Goal: Entertainment & Leisure: Browse casually

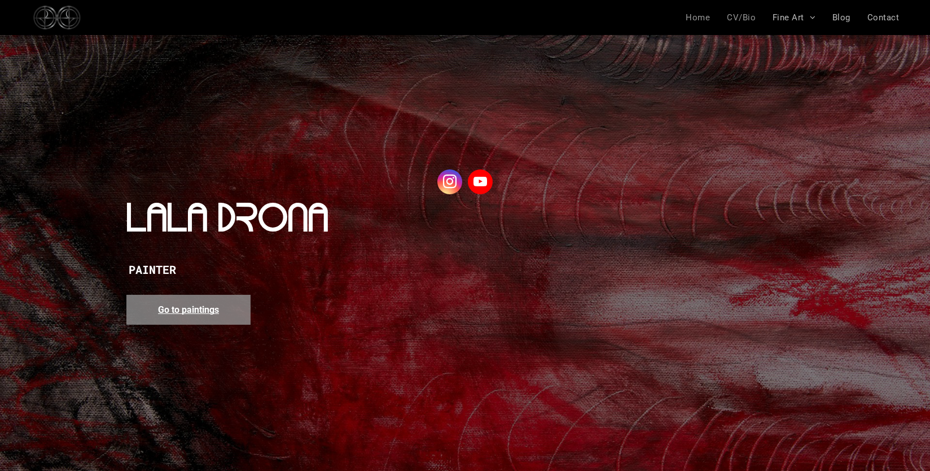
click at [744, 19] on span "CV/Bio" at bounding box center [741, 17] width 29 height 10
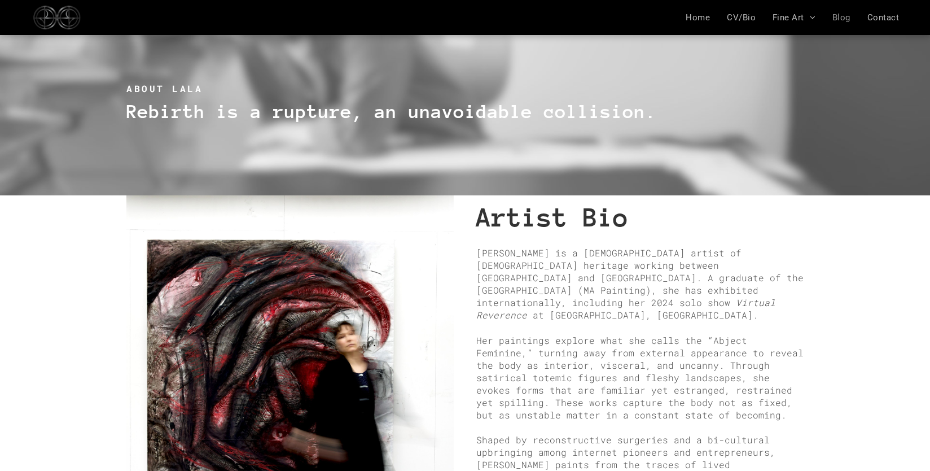
click at [843, 18] on span "Blog" at bounding box center [842, 17] width 18 height 10
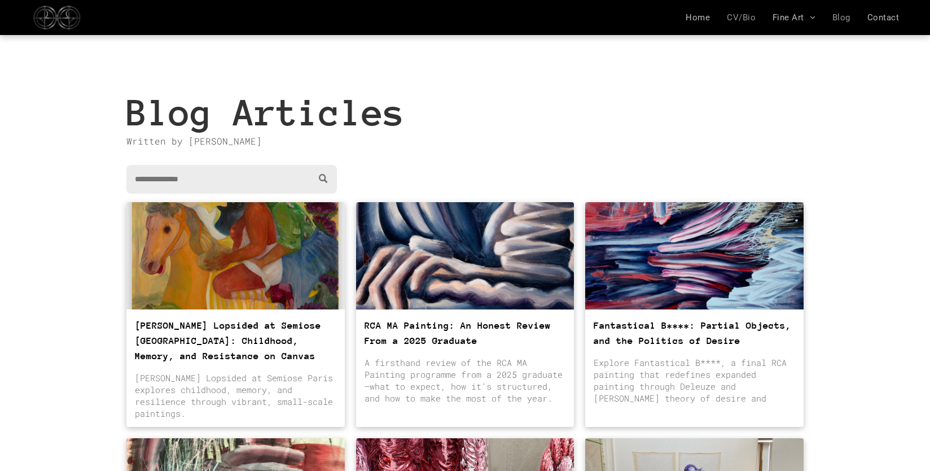
click at [750, 15] on span "CV/Bio" at bounding box center [741, 17] width 29 height 10
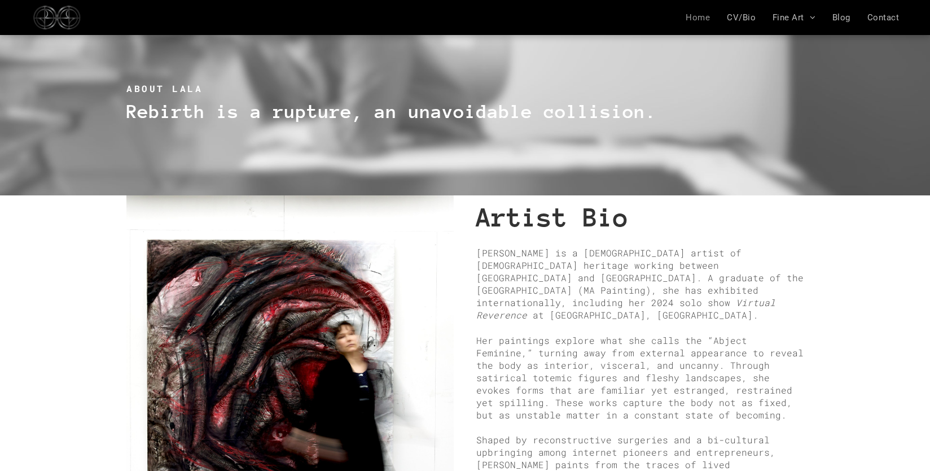
click at [697, 20] on span "Home" at bounding box center [698, 17] width 24 height 10
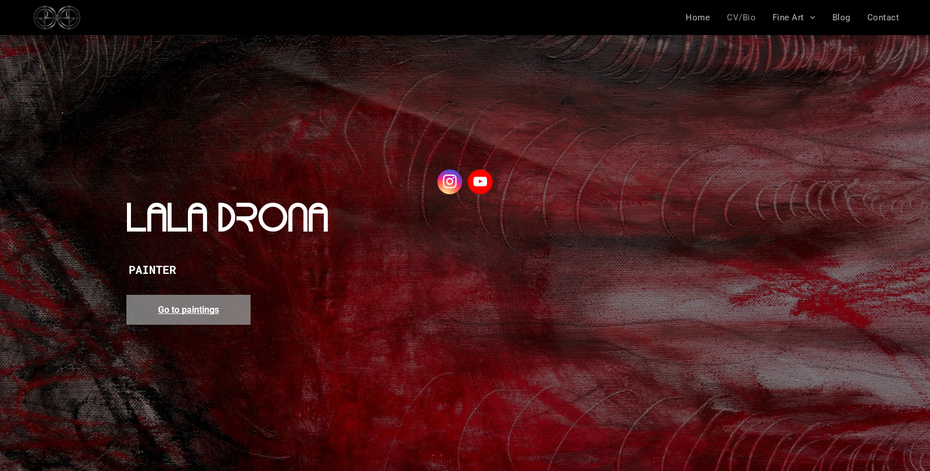
click at [744, 15] on span "CV/Bio" at bounding box center [741, 17] width 29 height 10
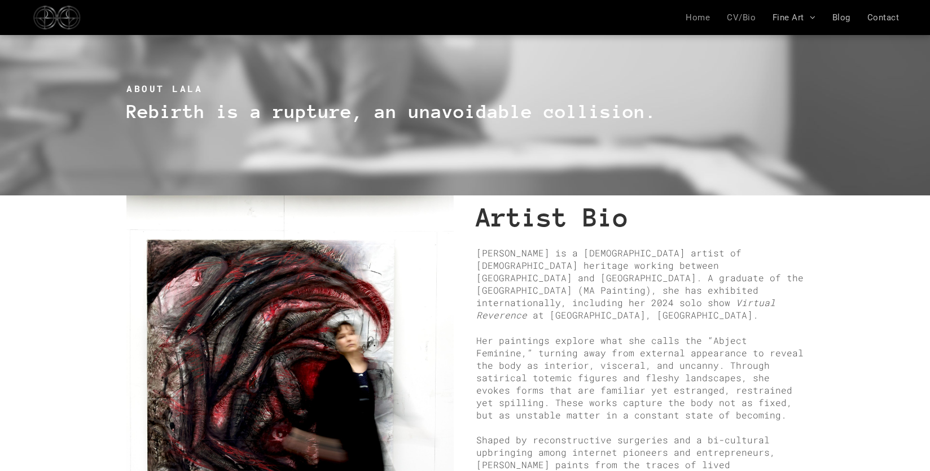
click at [704, 17] on span "Home" at bounding box center [698, 17] width 24 height 10
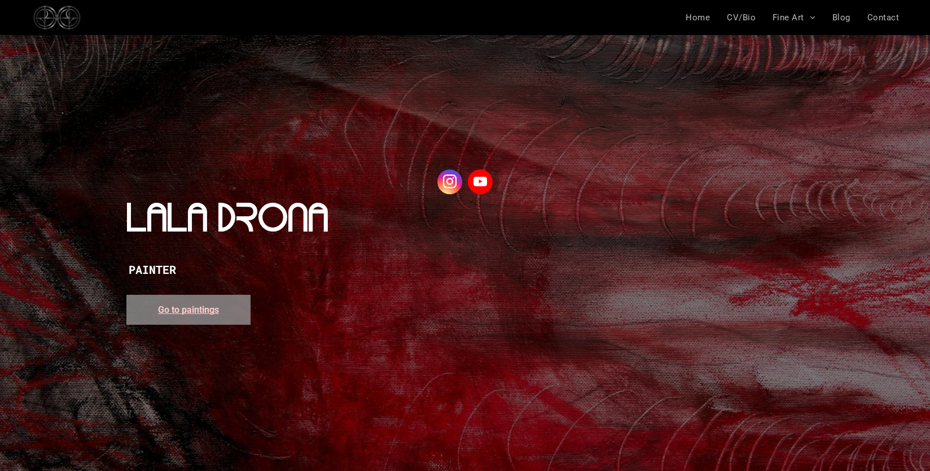
click at [202, 306] on span "Go to paintings" at bounding box center [188, 309] width 61 height 11
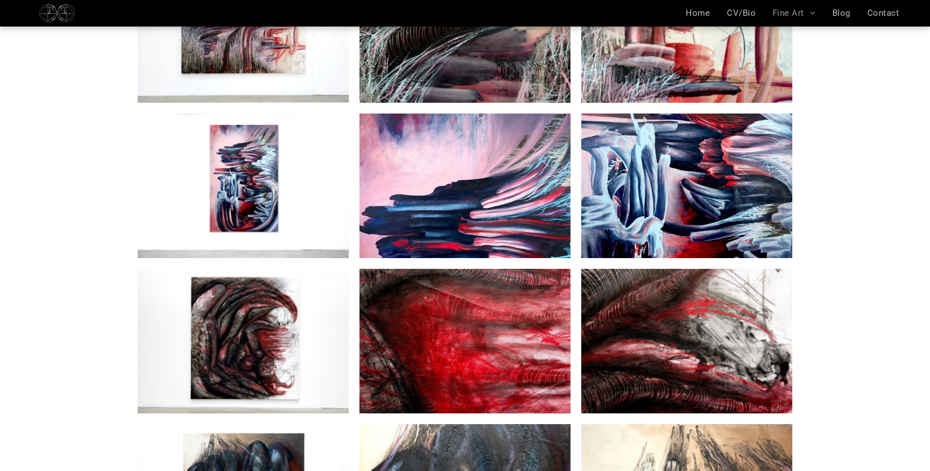
scroll to position [720, 0]
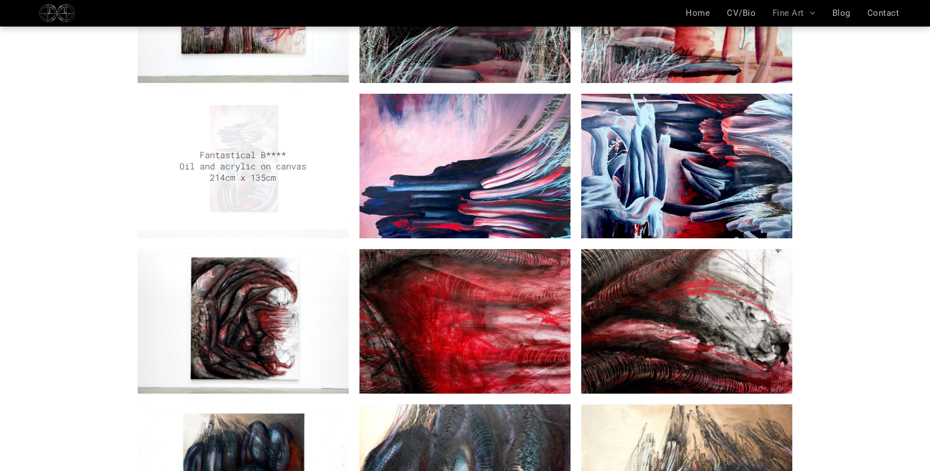
click at [341, 143] on link "Painting by Lala Drona Fantastical B****" at bounding box center [243, 166] width 211 height 144
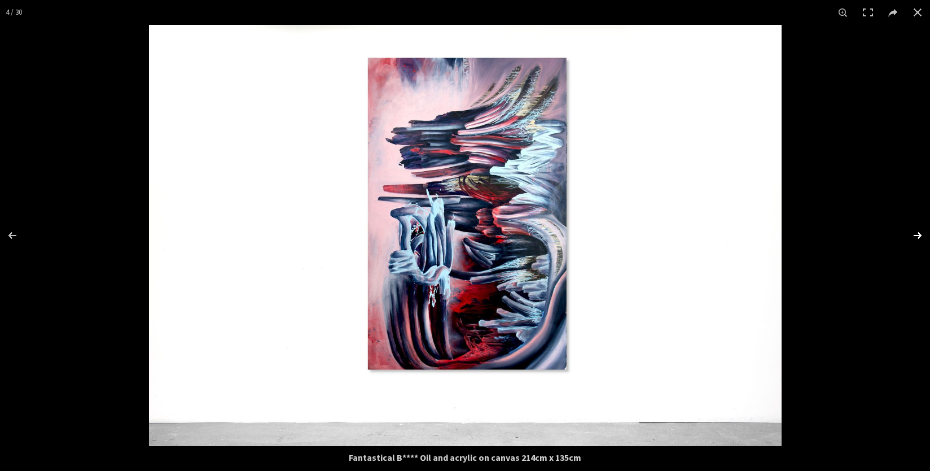
click at [918, 238] on button at bounding box center [911, 235] width 40 height 56
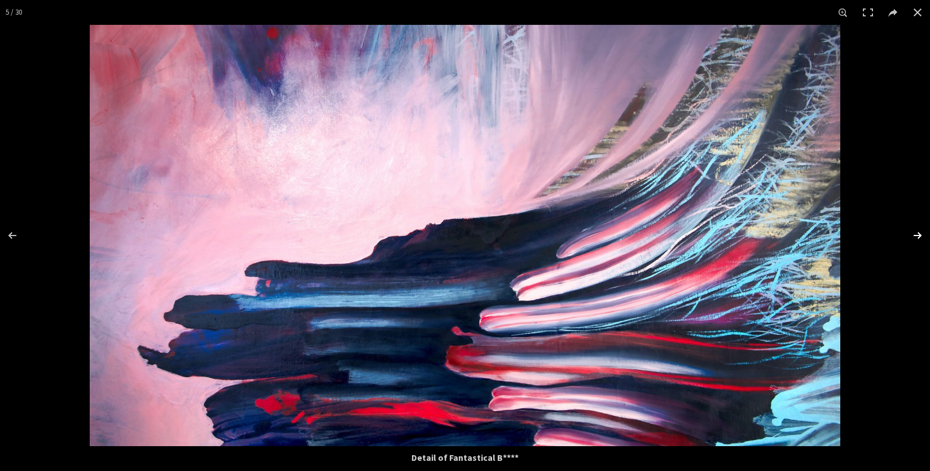
click at [918, 238] on button at bounding box center [911, 235] width 40 height 56
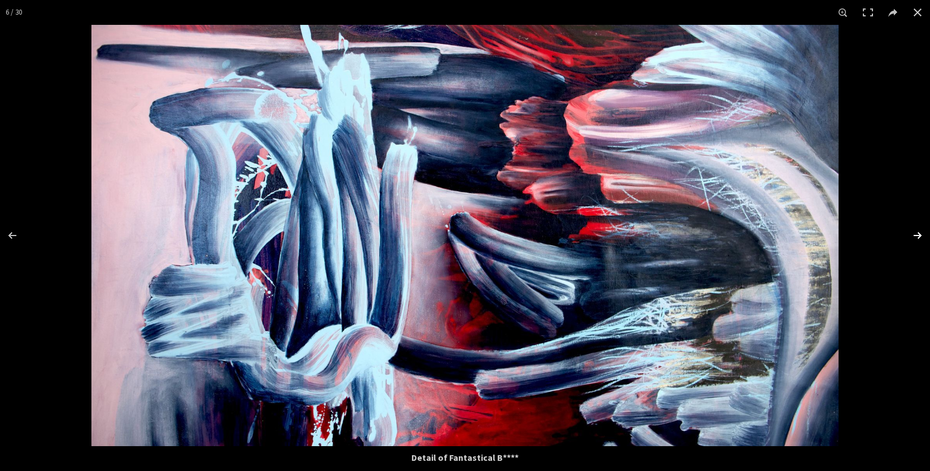
click at [918, 238] on button at bounding box center [911, 235] width 40 height 56
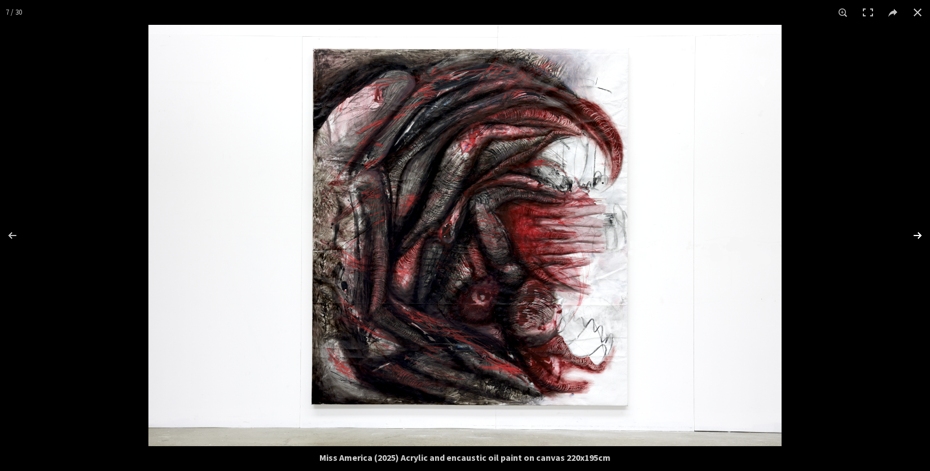
click at [918, 238] on button at bounding box center [911, 235] width 40 height 56
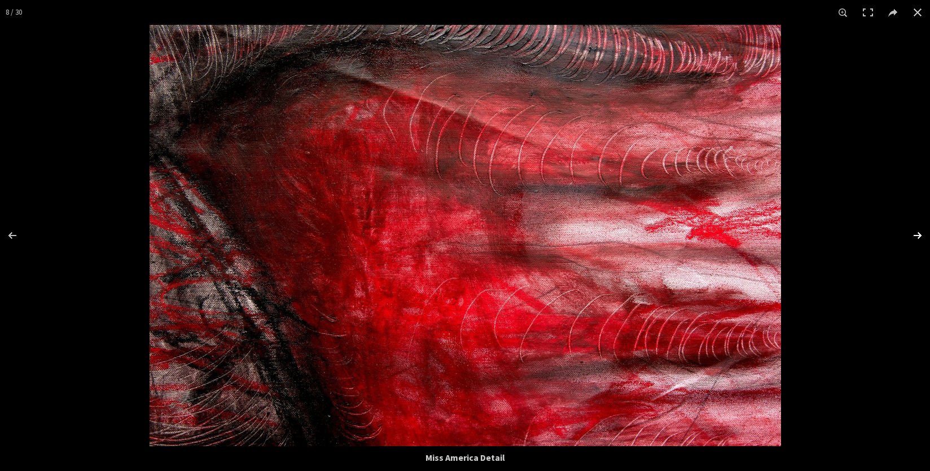
click at [918, 238] on button at bounding box center [911, 235] width 40 height 56
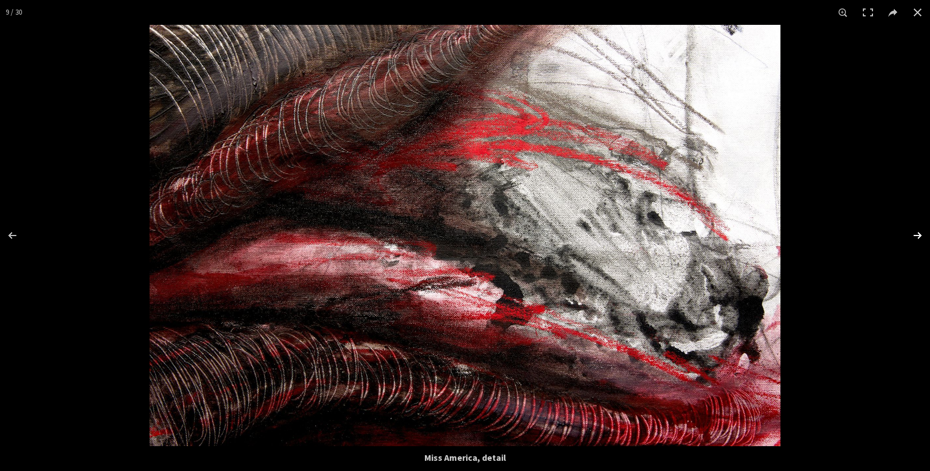
click at [918, 238] on button at bounding box center [911, 235] width 40 height 56
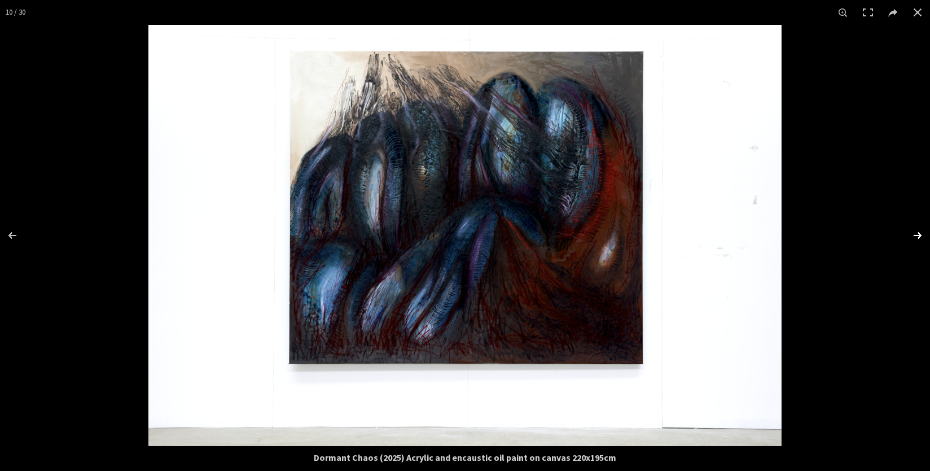
click at [918, 238] on button at bounding box center [911, 235] width 40 height 56
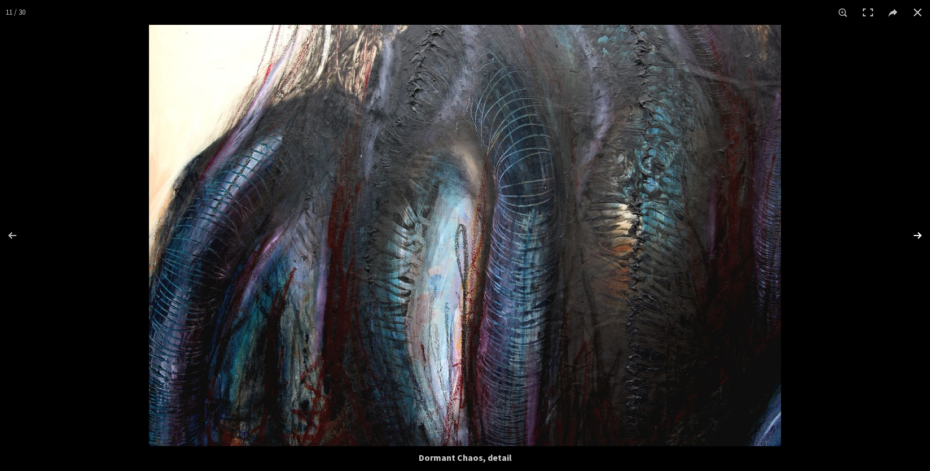
click at [918, 238] on button at bounding box center [911, 235] width 40 height 56
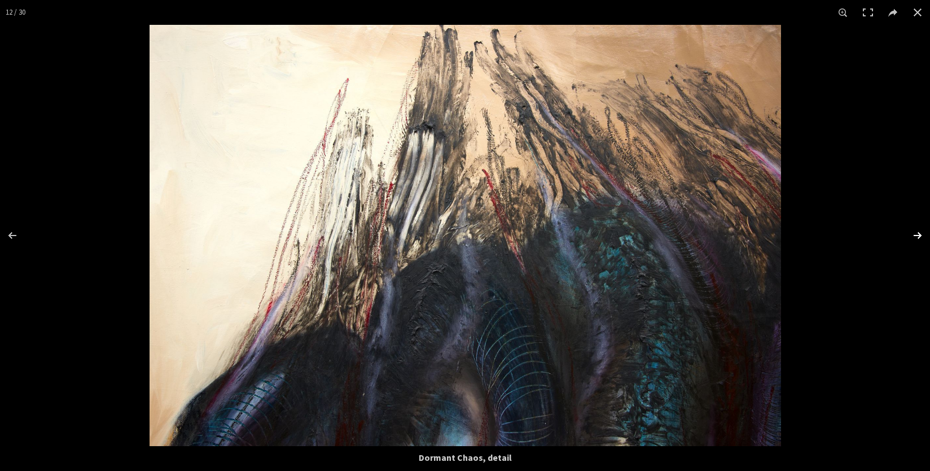
click at [918, 238] on button at bounding box center [911, 235] width 40 height 56
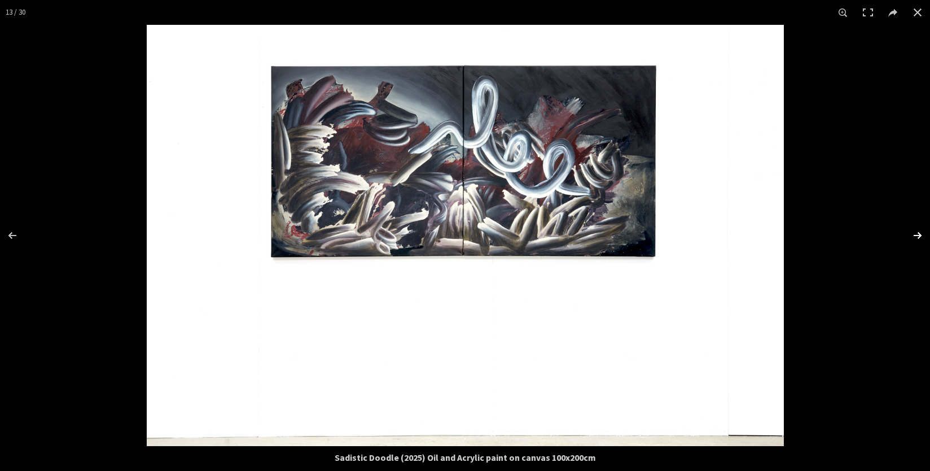
click at [918, 237] on button at bounding box center [911, 235] width 40 height 56
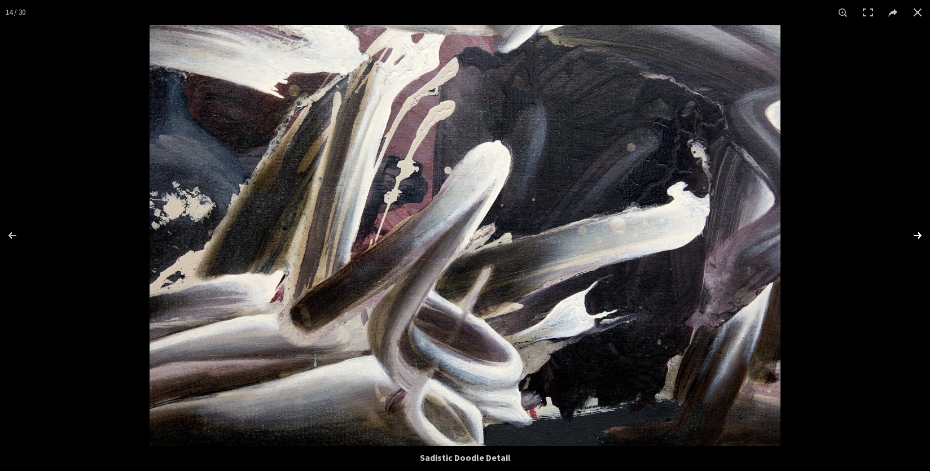
click at [918, 237] on button at bounding box center [911, 235] width 40 height 56
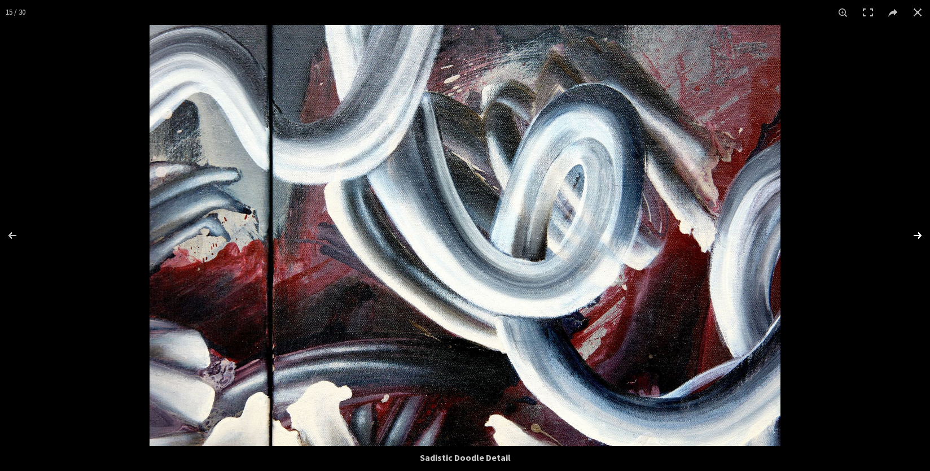
click at [918, 237] on button at bounding box center [911, 235] width 40 height 56
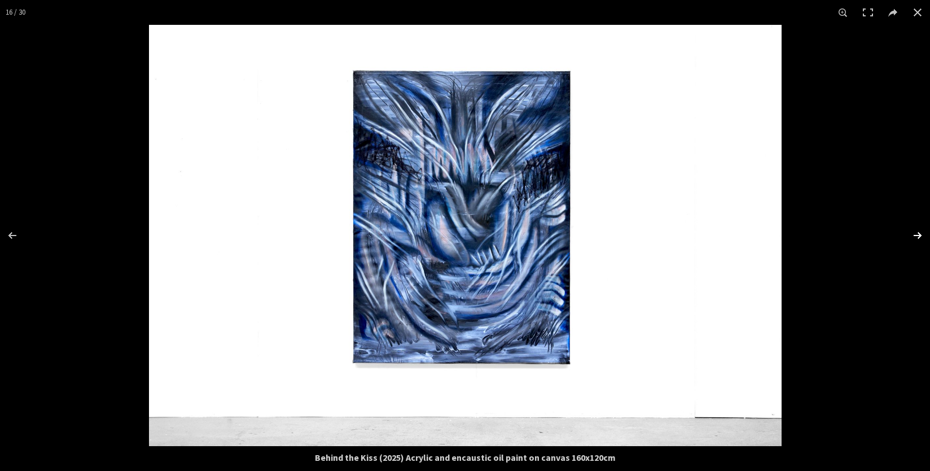
click at [918, 237] on button at bounding box center [911, 235] width 40 height 56
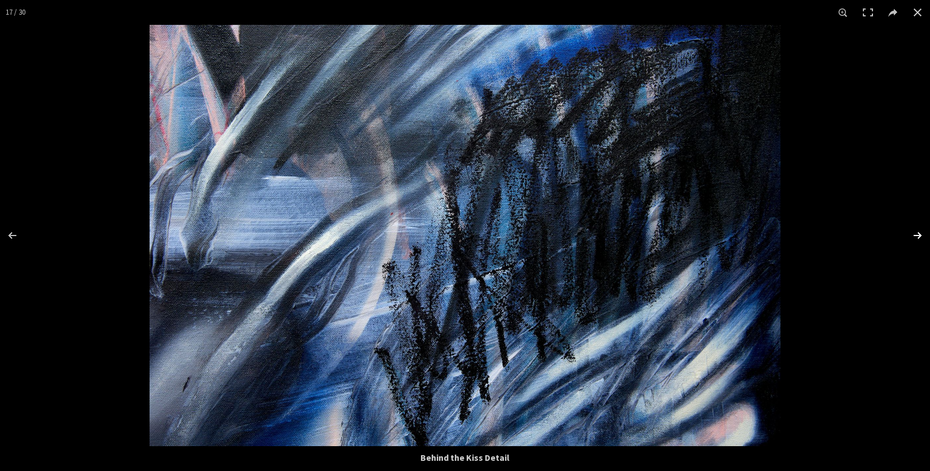
click at [918, 237] on button at bounding box center [911, 235] width 40 height 56
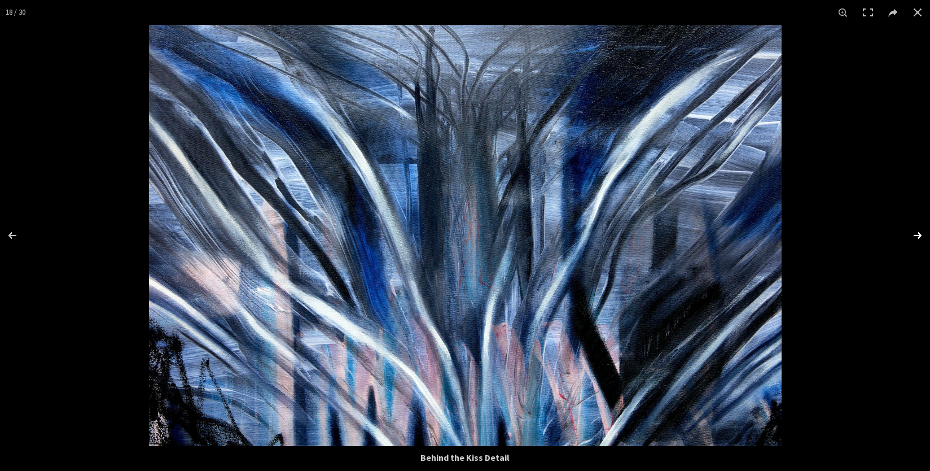
click at [918, 237] on button at bounding box center [911, 235] width 40 height 56
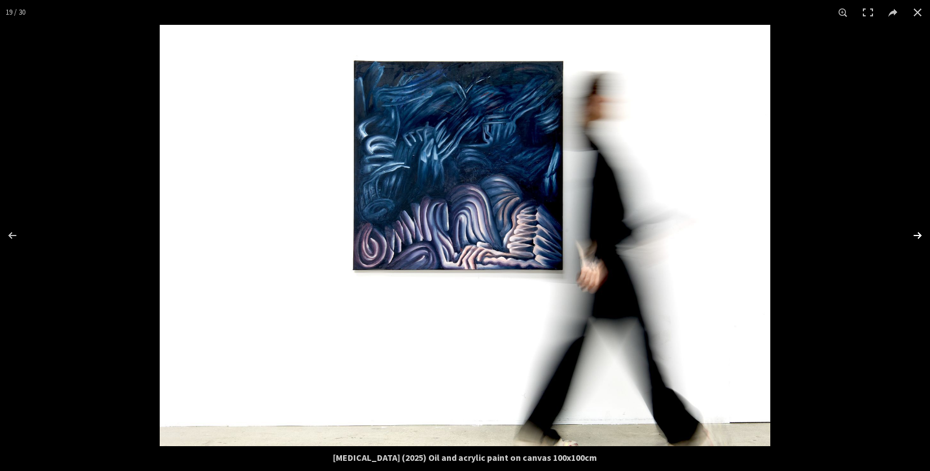
click at [918, 235] on button at bounding box center [911, 235] width 40 height 56
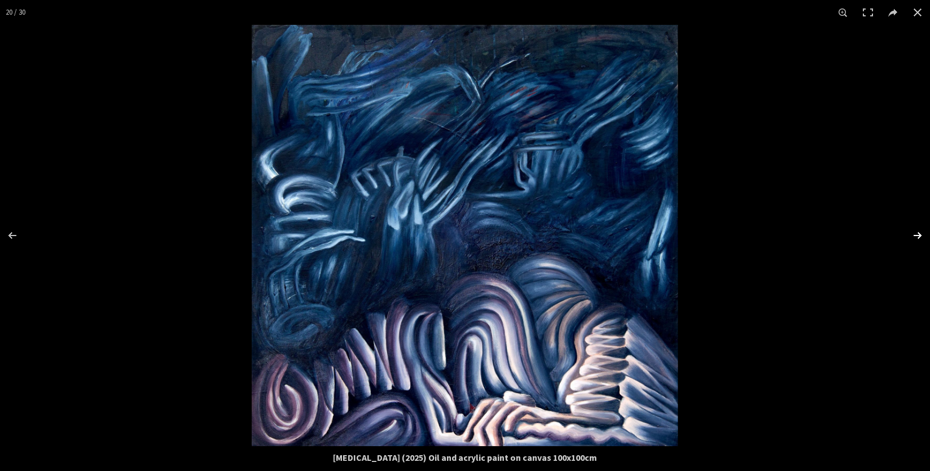
click at [918, 235] on button at bounding box center [911, 235] width 40 height 56
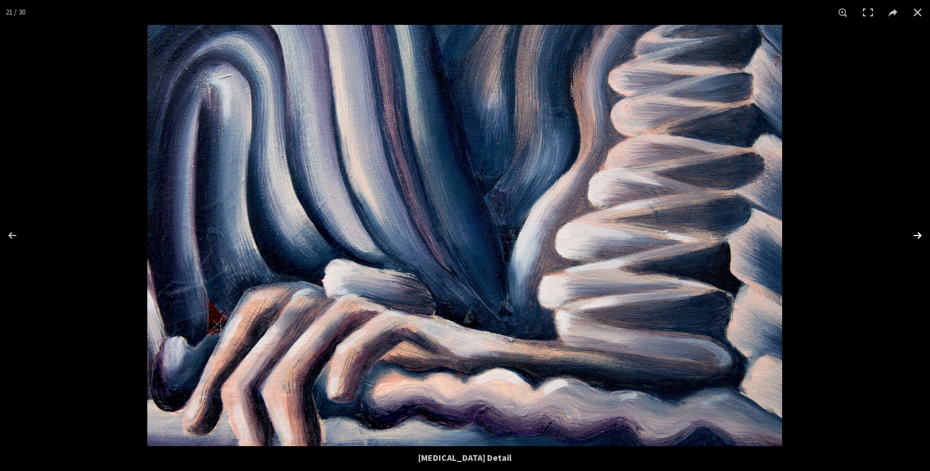
click at [918, 235] on button at bounding box center [911, 235] width 40 height 56
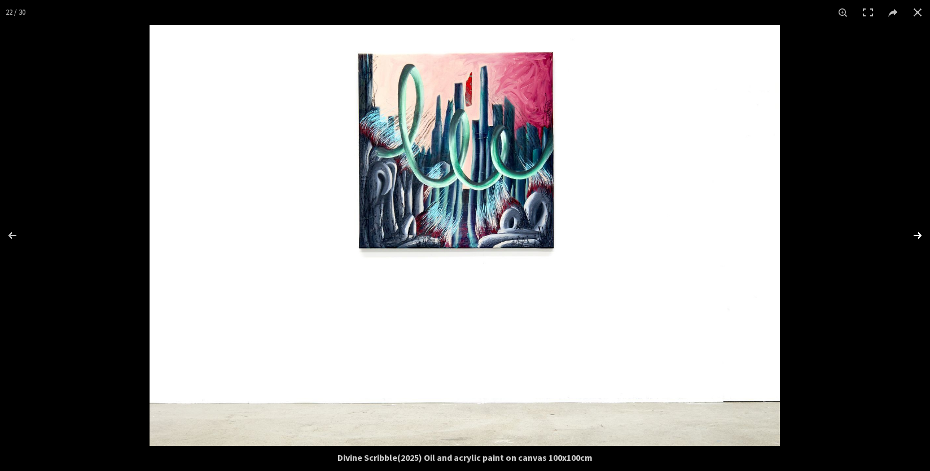
click at [918, 235] on button at bounding box center [911, 235] width 40 height 56
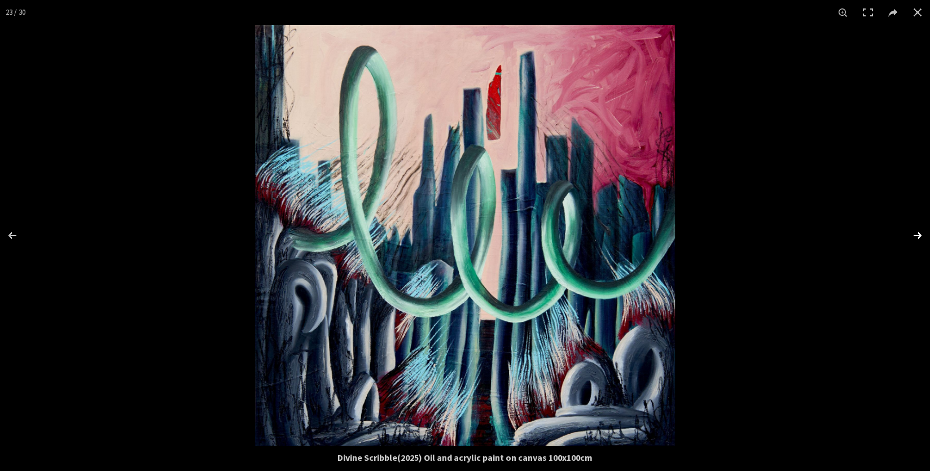
click at [918, 235] on button at bounding box center [911, 235] width 40 height 56
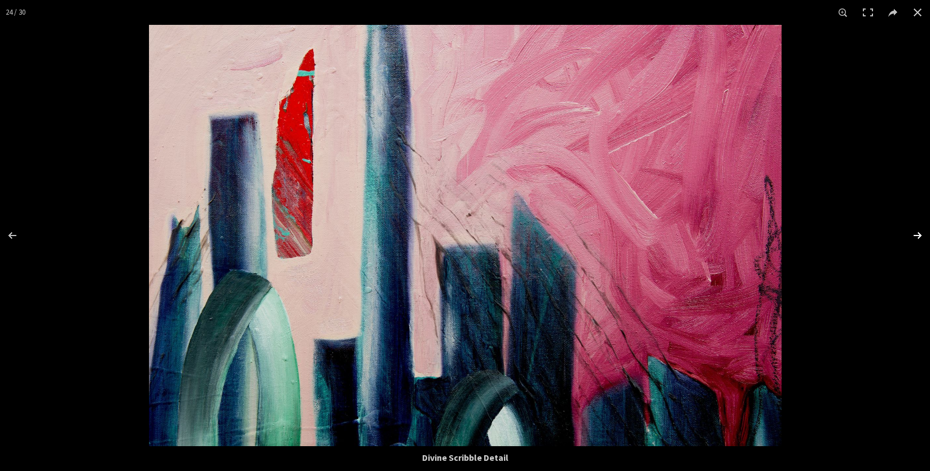
click at [918, 235] on button at bounding box center [911, 235] width 40 height 56
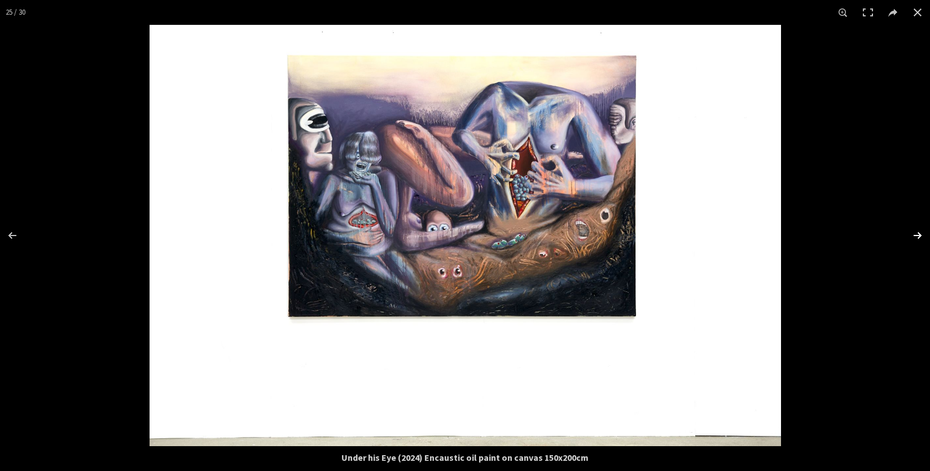
click at [918, 235] on button at bounding box center [911, 235] width 40 height 56
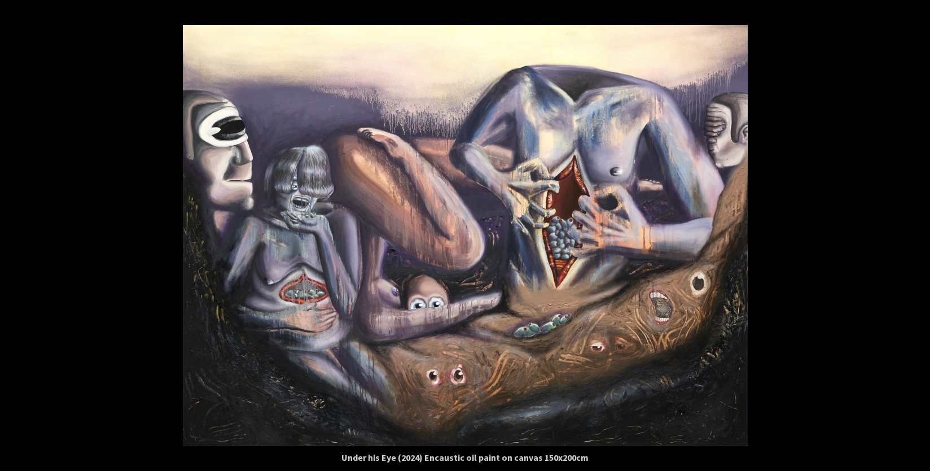
click at [918, 235] on button at bounding box center [911, 235] width 40 height 56
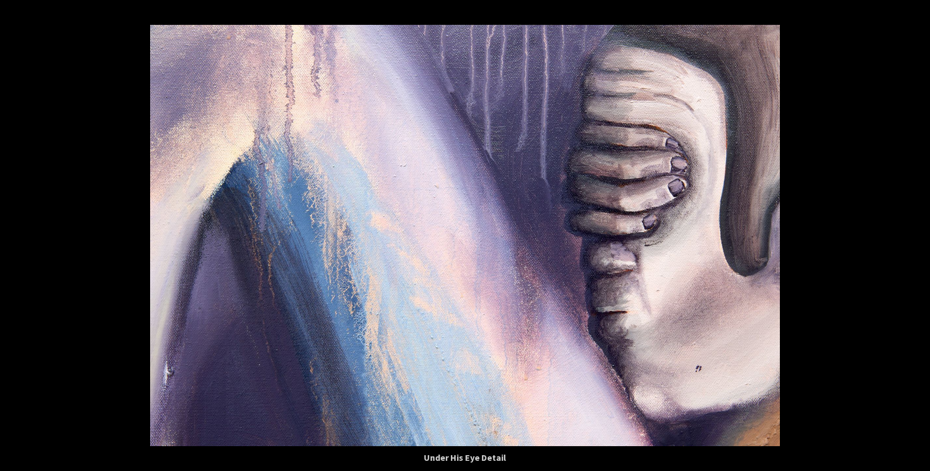
click at [918, 235] on button at bounding box center [911, 235] width 40 height 56
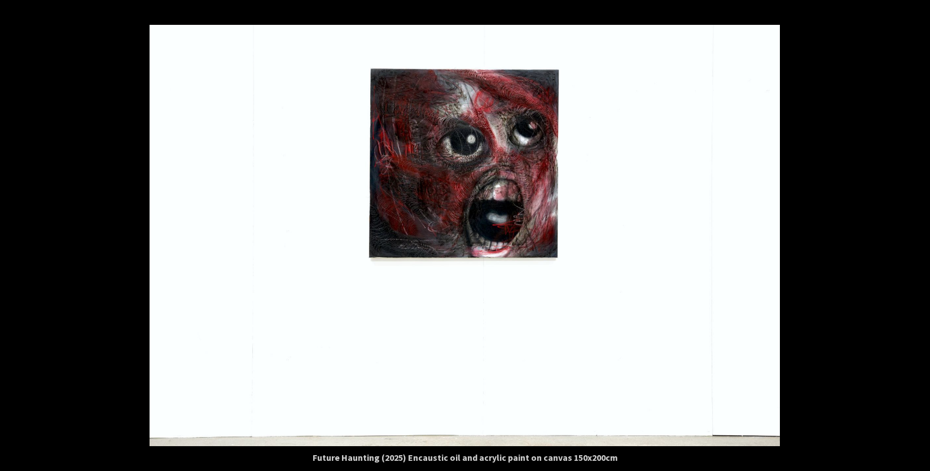
click at [918, 235] on button at bounding box center [911, 235] width 40 height 56
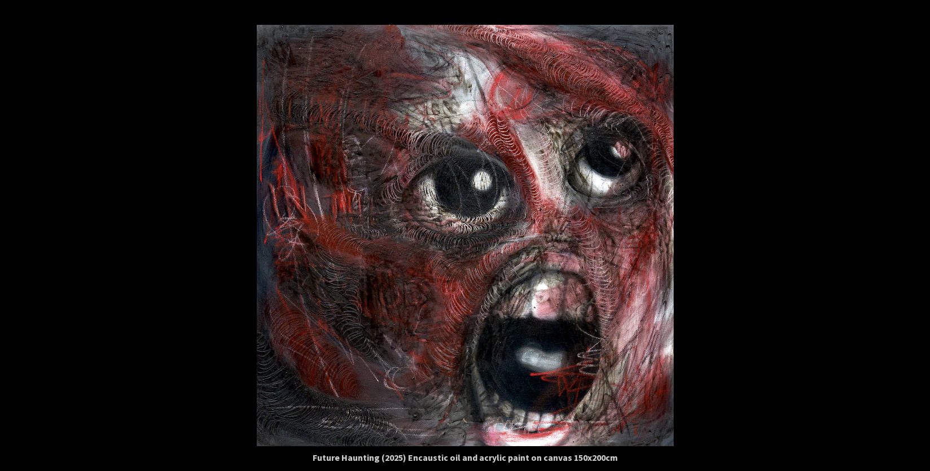
click at [918, 235] on button at bounding box center [911, 235] width 40 height 56
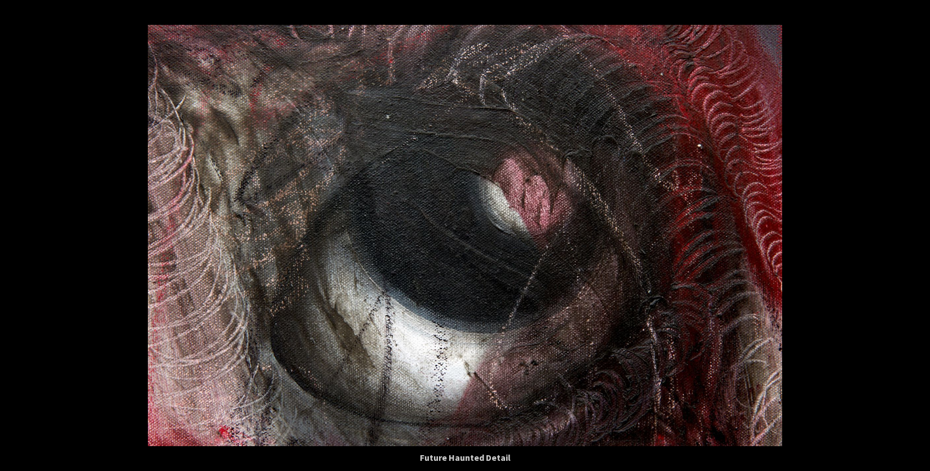
click at [918, 235] on button at bounding box center [911, 235] width 40 height 56
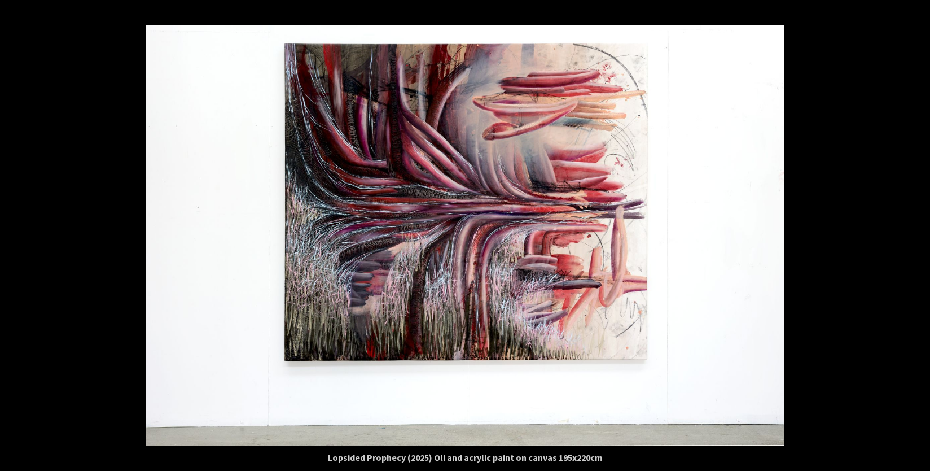
click at [918, 235] on button at bounding box center [911, 235] width 40 height 56
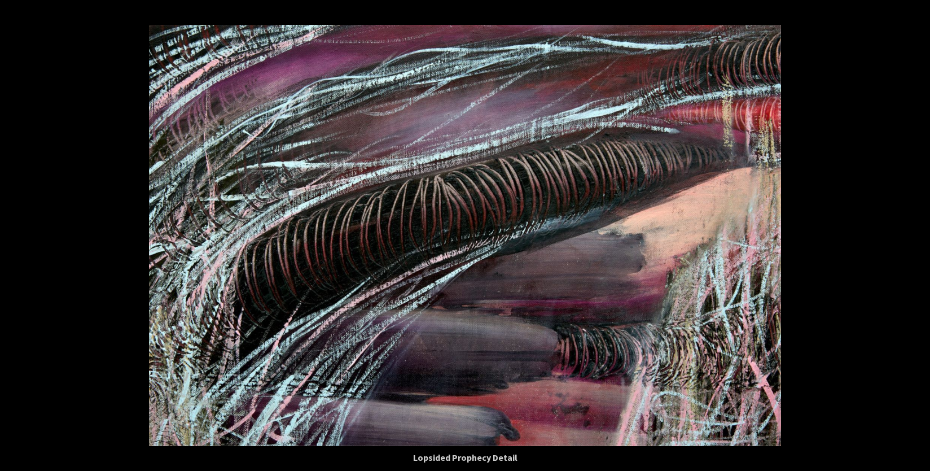
click at [918, 235] on button at bounding box center [911, 235] width 40 height 56
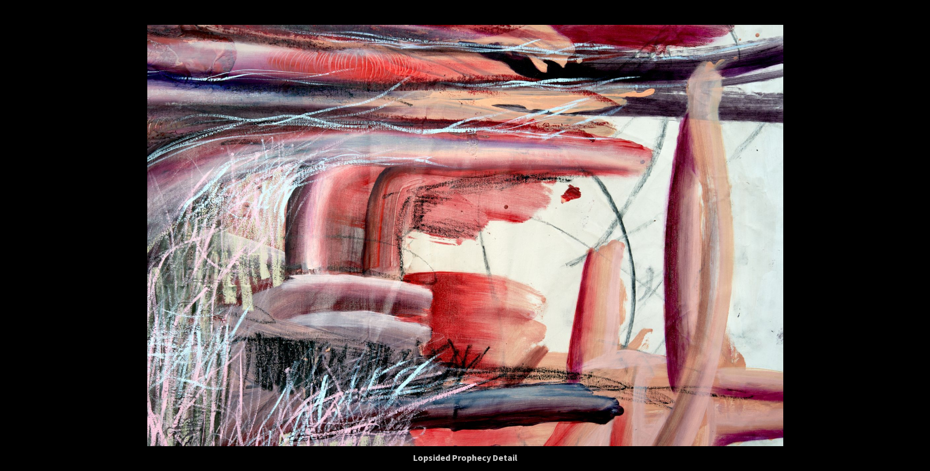
click at [918, 235] on button at bounding box center [911, 235] width 40 height 56
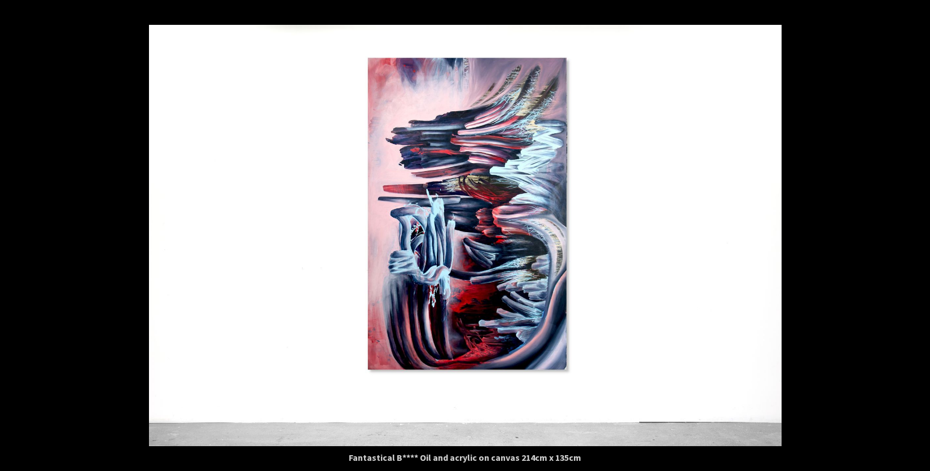
click at [918, 235] on button at bounding box center [911, 235] width 40 height 56
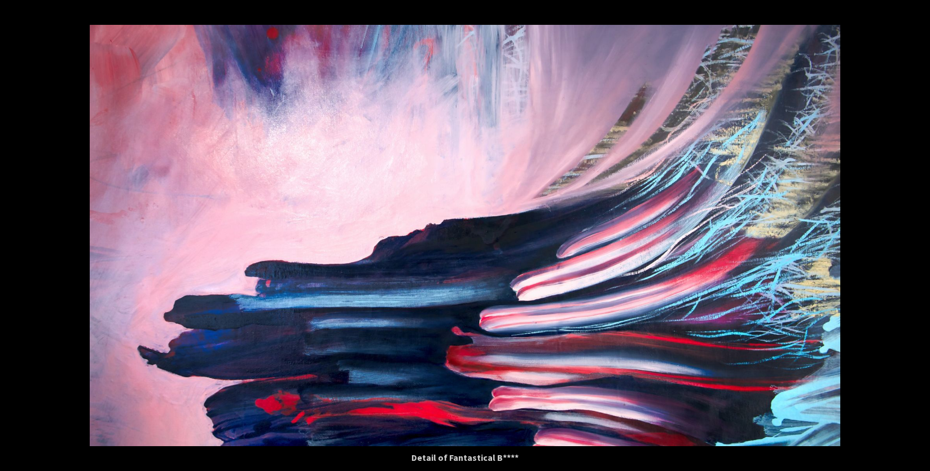
click at [918, 235] on button at bounding box center [911, 235] width 40 height 56
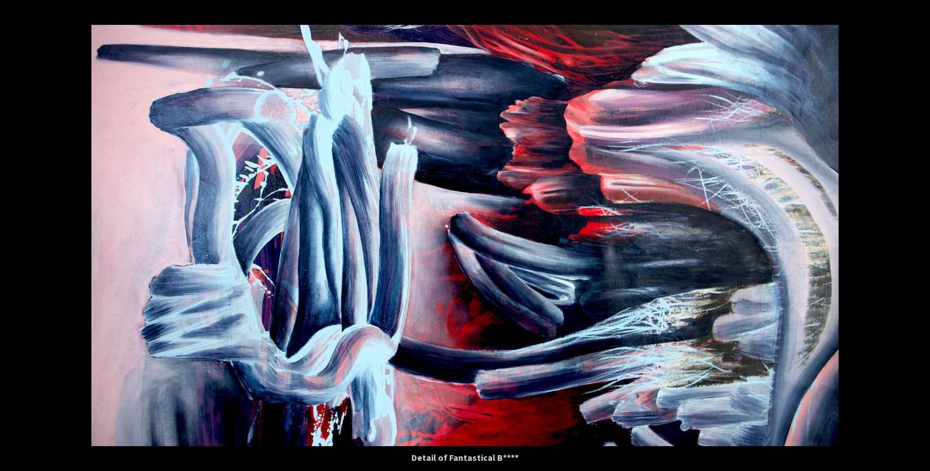
click at [918, 235] on button at bounding box center [911, 235] width 40 height 56
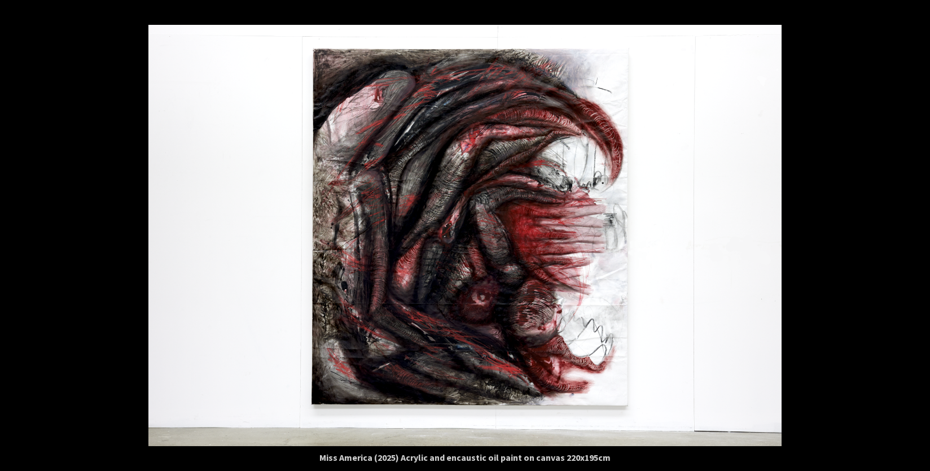
click at [918, 235] on button at bounding box center [911, 235] width 40 height 56
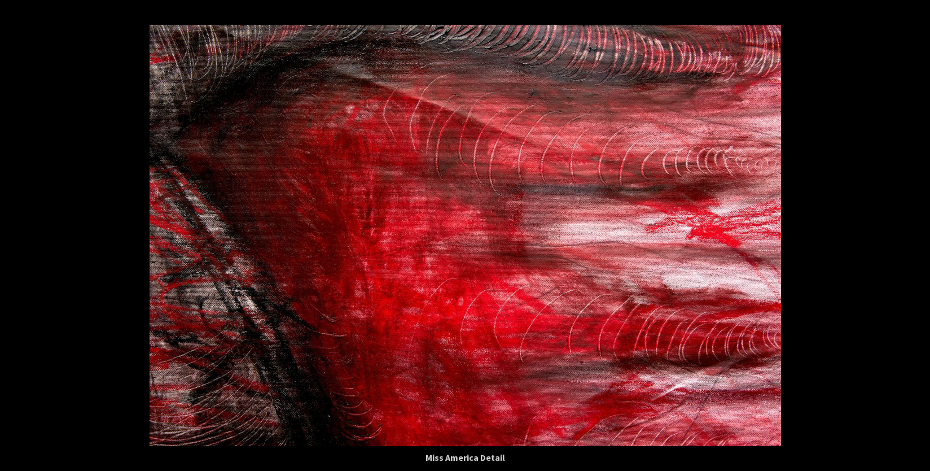
click at [918, 235] on button at bounding box center [911, 235] width 40 height 56
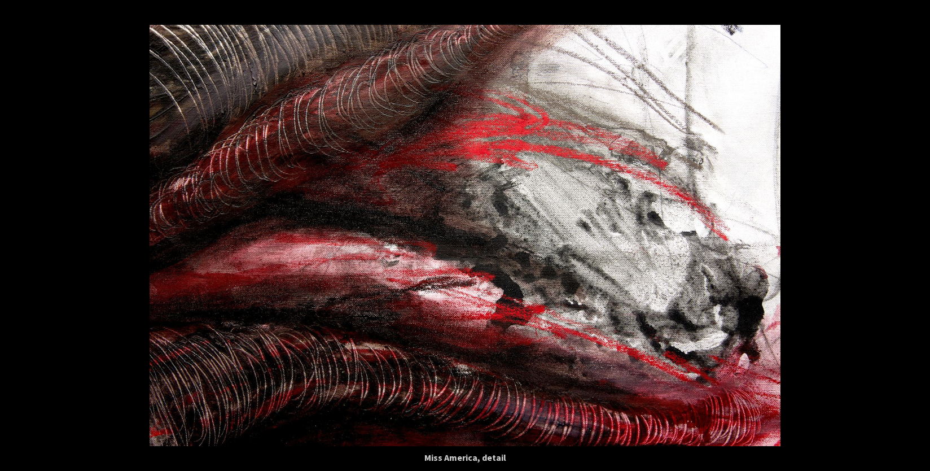
click at [918, 235] on button at bounding box center [911, 235] width 40 height 56
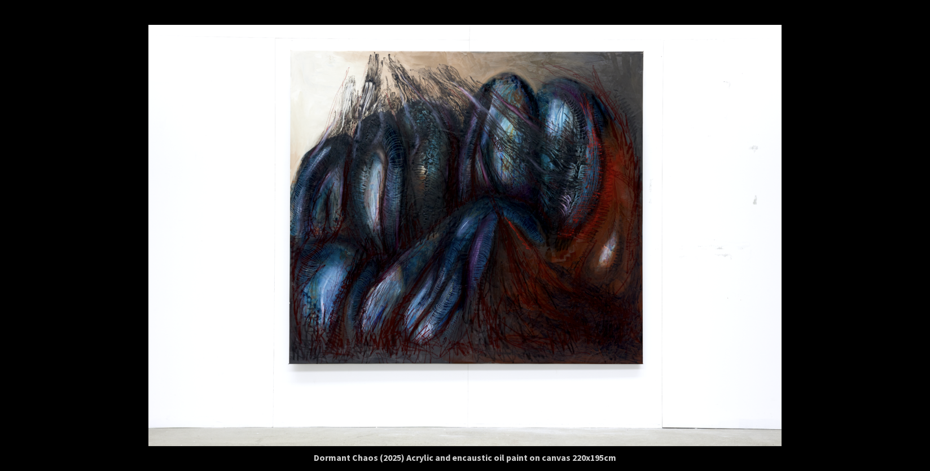
click at [918, 235] on button at bounding box center [911, 235] width 40 height 56
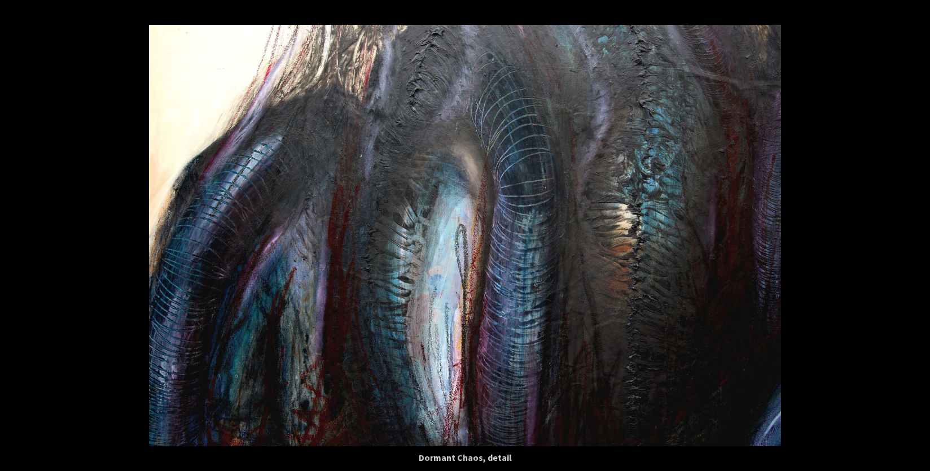
click at [918, 235] on button at bounding box center [911, 235] width 40 height 56
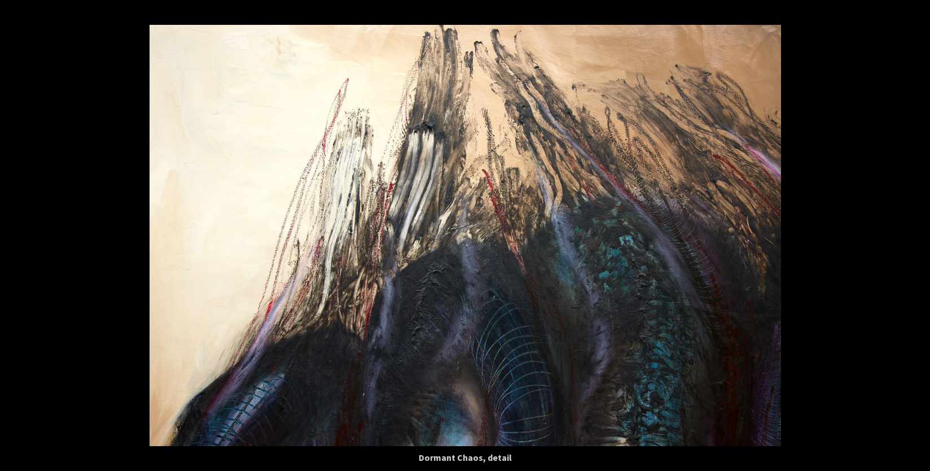
click at [918, 235] on button at bounding box center [911, 235] width 40 height 56
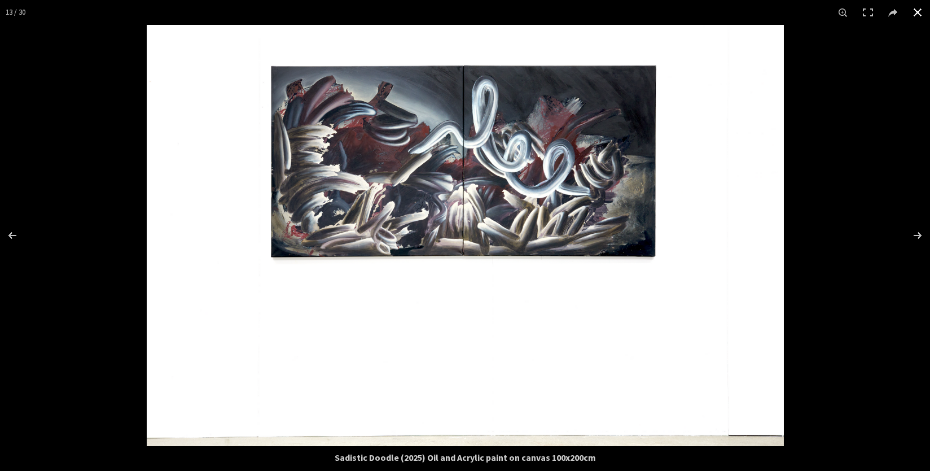
click at [918, 16] on button at bounding box center [917, 12] width 25 height 25
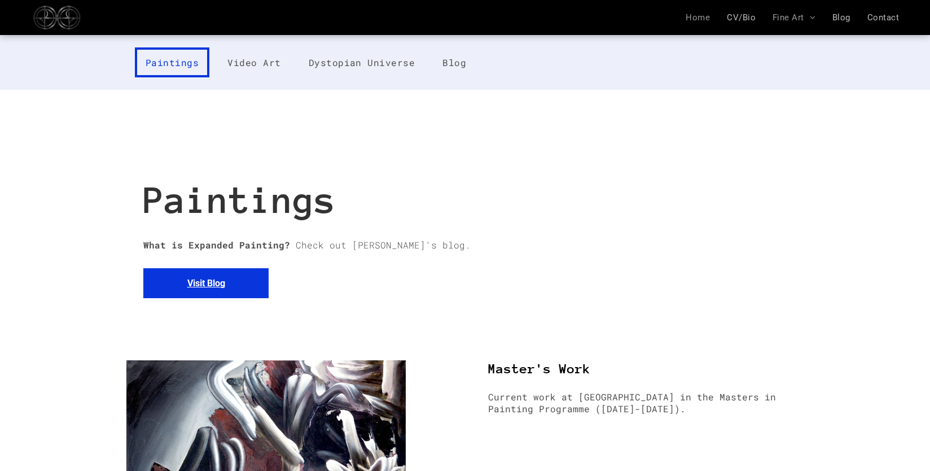
click at [708, 14] on span "Home" at bounding box center [698, 17] width 24 height 10
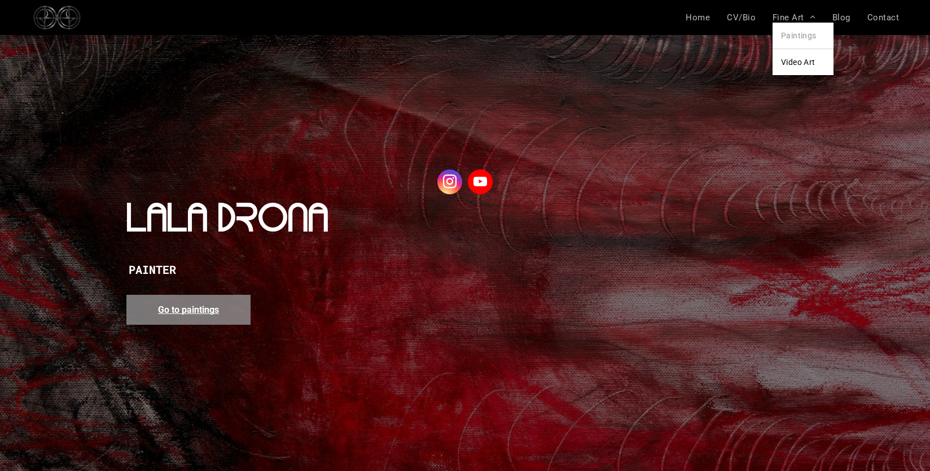
click at [802, 35] on span "Paintings" at bounding box center [799, 35] width 36 height 9
